Goal: Use online tool/utility: Use online tool/utility

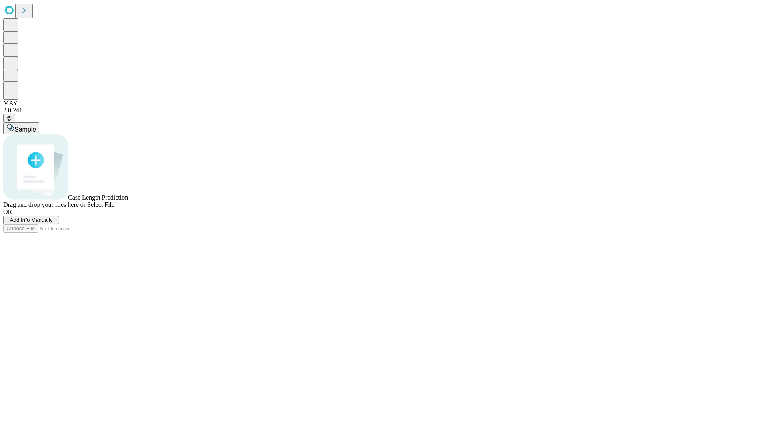
click at [53, 223] on span "Add Info Manually" at bounding box center [31, 220] width 43 height 6
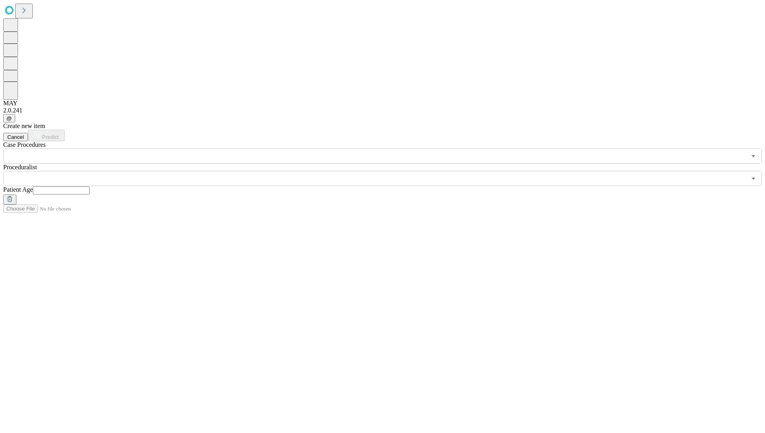
click at [104, 148] on input "text" at bounding box center [374, 155] width 743 height 15
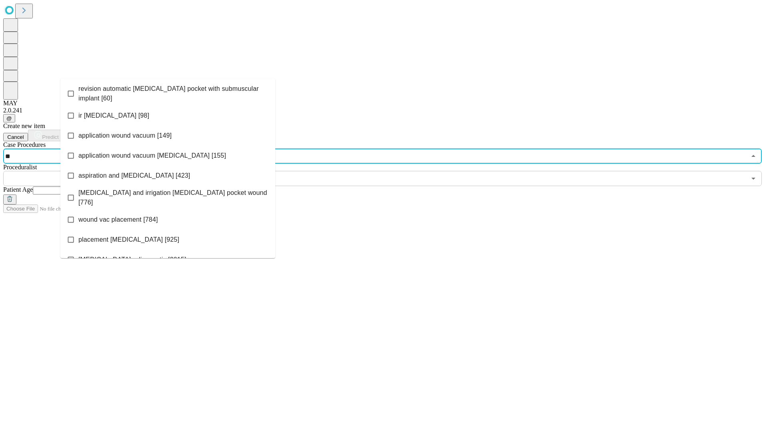
type input "***"
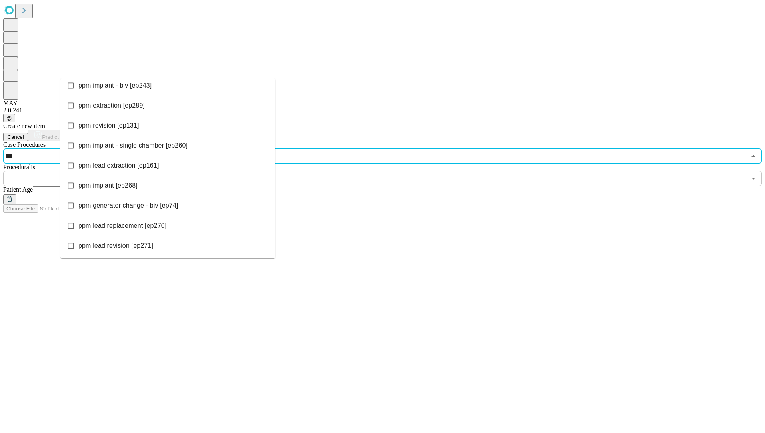
scroll to position [200, 0]
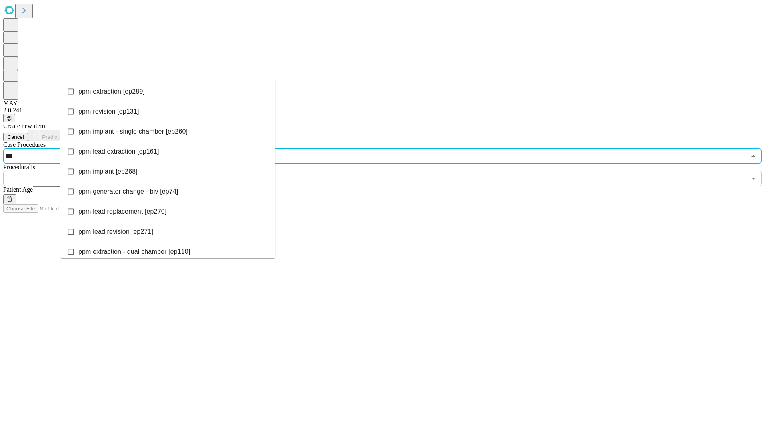
click at [121, 176] on li "ppm implant [ep268]" at bounding box center [167, 172] width 215 height 20
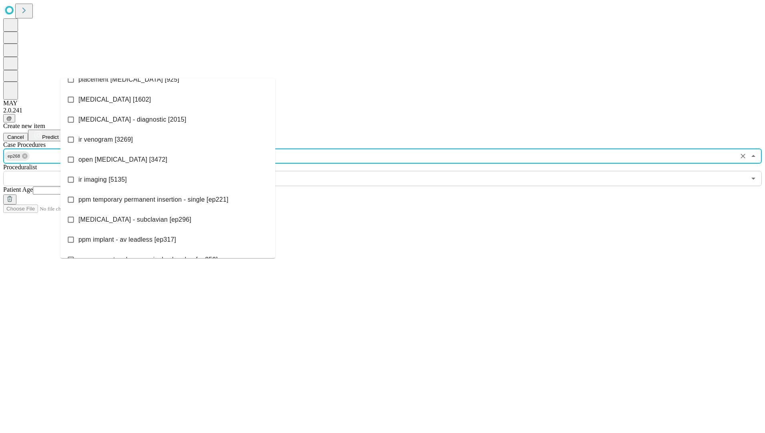
scroll to position [1670, 0]
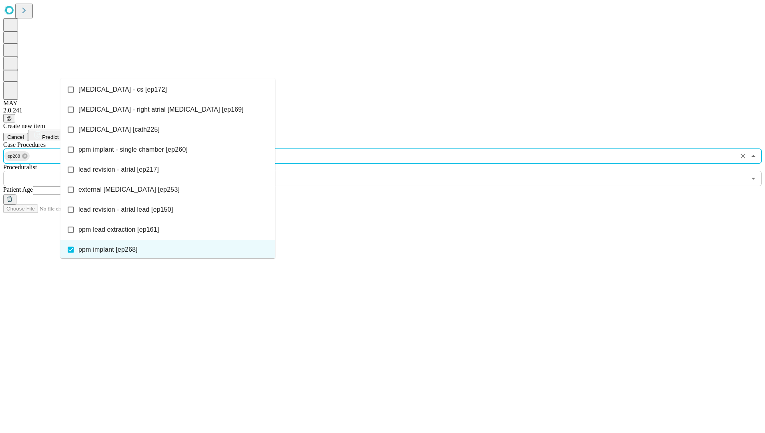
click at [315, 171] on input "text" at bounding box center [374, 178] width 743 height 15
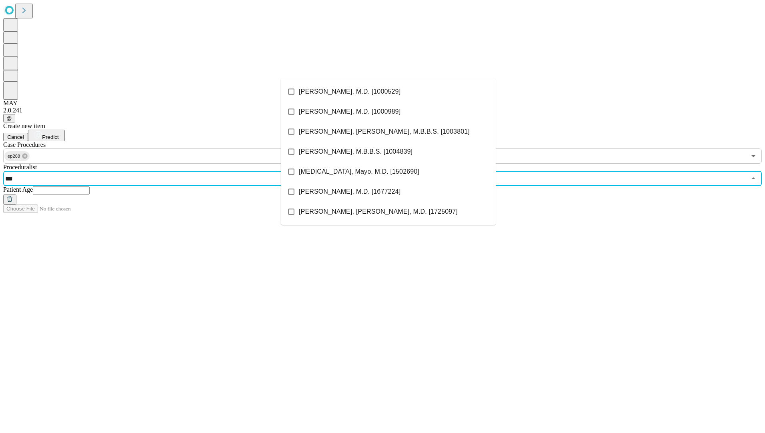
type input "****"
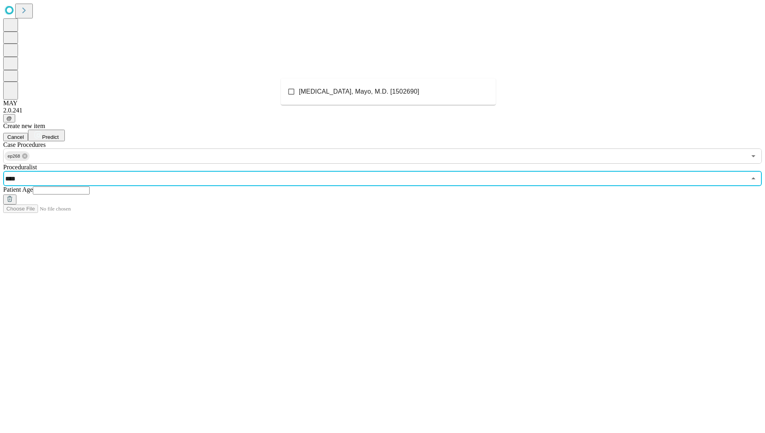
click at [320, 94] on span "[MEDICAL_DATA], Mayo, M.D. [1502690]" at bounding box center [359, 92] width 120 height 10
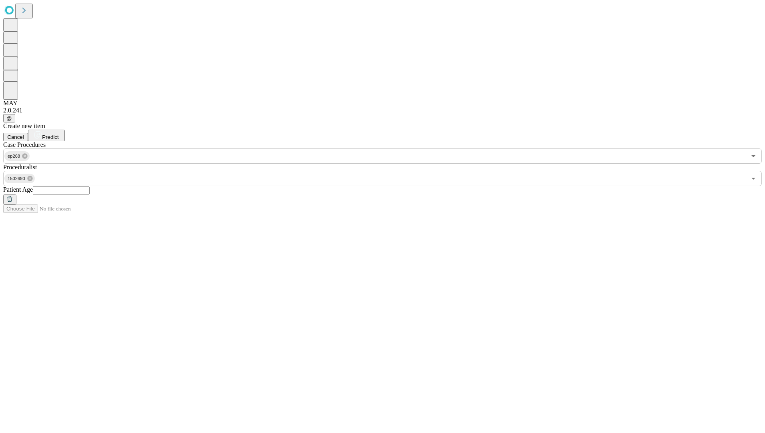
click at [90, 186] on input "text" at bounding box center [61, 190] width 57 height 8
type input "**"
drag, startPoint x: 715, startPoint y: 33, endPoint x: 634, endPoint y: 55, distance: 84.1
click at [65, 130] on button "Predict" at bounding box center [46, 136] width 37 height 12
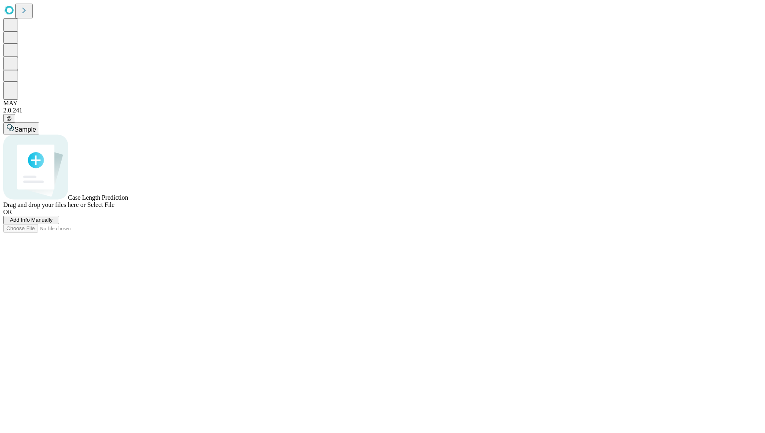
click at [53, 223] on span "Add Info Manually" at bounding box center [31, 220] width 43 height 6
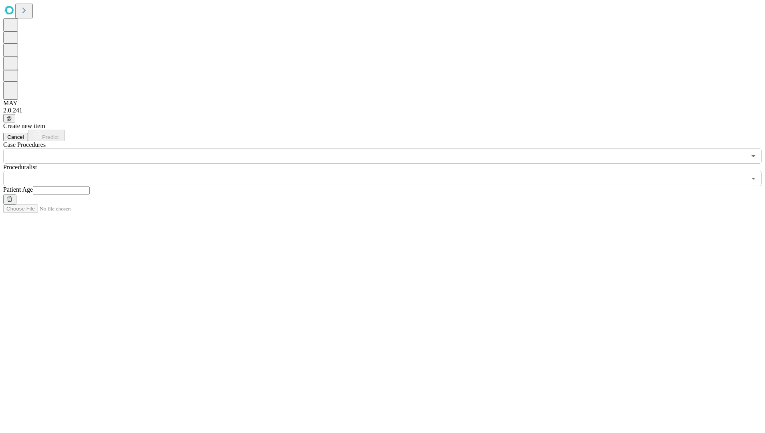
click at [169, 148] on input "text" at bounding box center [374, 155] width 743 height 15
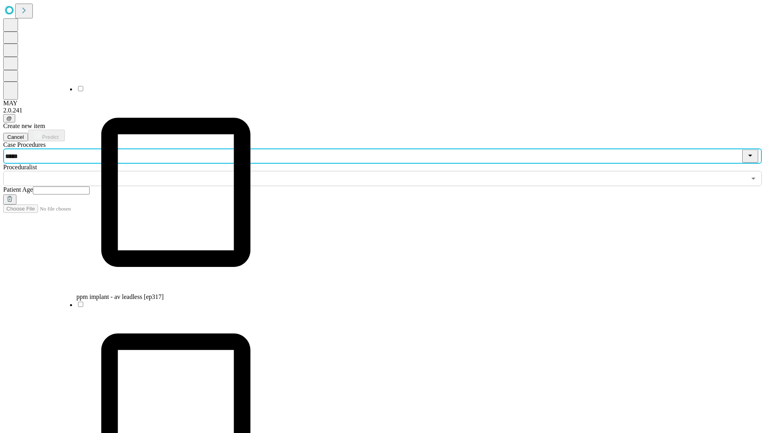
type input "******"
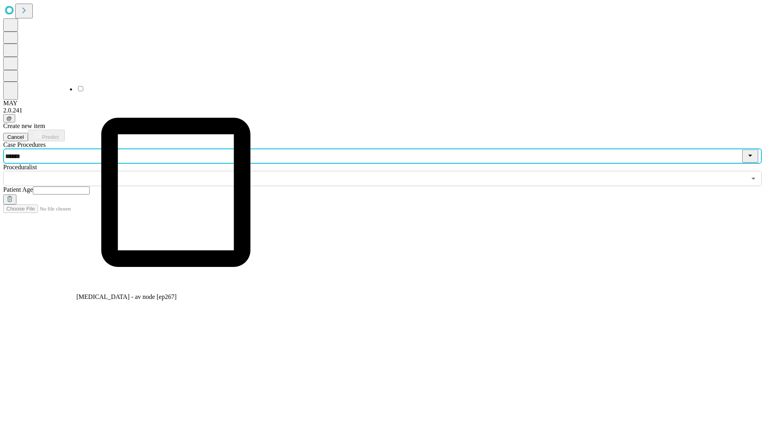
click at [155, 86] on li "[MEDICAL_DATA] - av node [ep267]" at bounding box center [175, 193] width 199 height 216
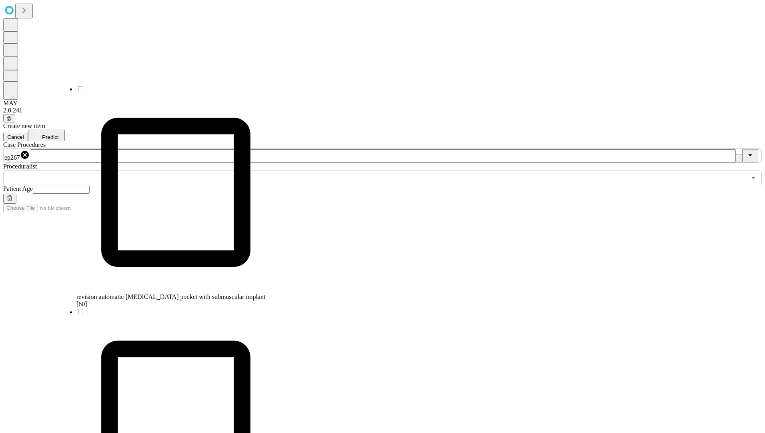
click at [324, 170] on input "text" at bounding box center [374, 177] width 743 height 15
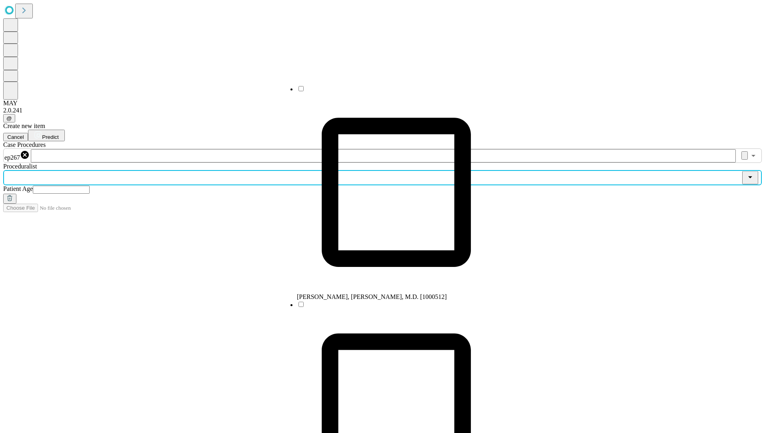
type input "*"
drag, startPoint x: 324, startPoint y: 96, endPoint x: 385, endPoint y: 79, distance: 63.0
click at [324, 95] on li "[PERSON_NAME], M.D., Ph.D. [1001515]" at bounding box center [396, 193] width 199 height 216
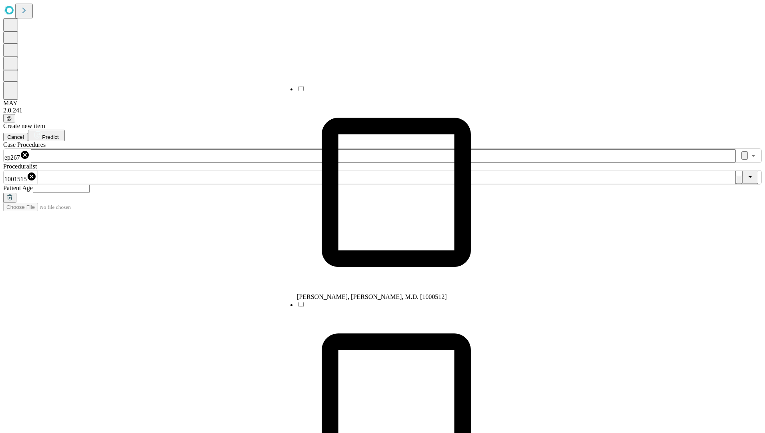
click at [90, 185] on input "text" at bounding box center [61, 189] width 57 height 8
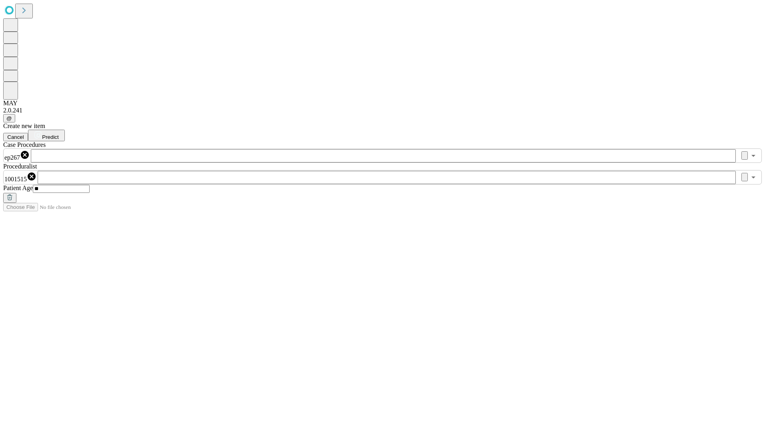
type input "**"
click at [719, 122] on div "Create new item Cancel Predict Case Procedures ep267 ​ Proceduralist 1001515 ​ …" at bounding box center [382, 162] width 758 height 80
drag, startPoint x: 727, startPoint y: 32, endPoint x: 445, endPoint y: 50, distance: 282.6
click at [58, 134] on span "Predict" at bounding box center [50, 137] width 16 height 6
